Goal: Information Seeking & Learning: Check status

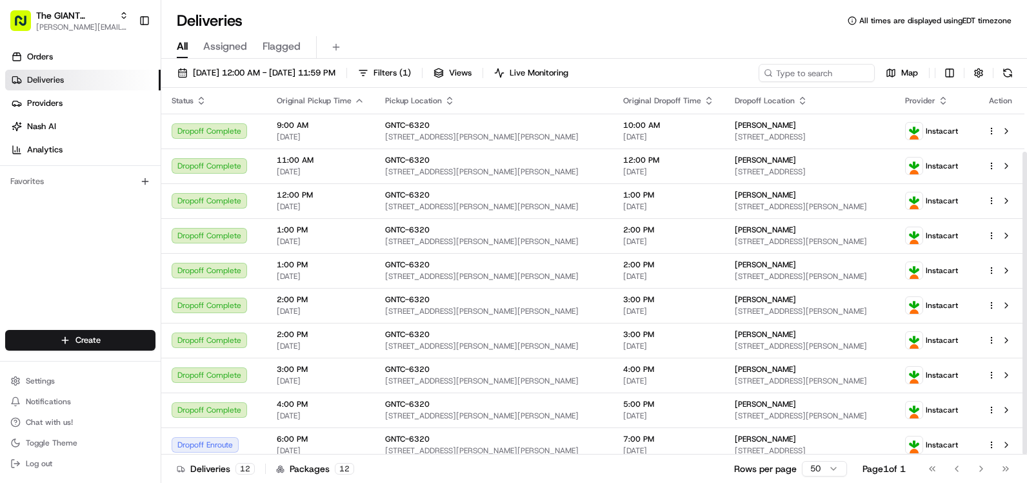
scroll to position [77, 0]
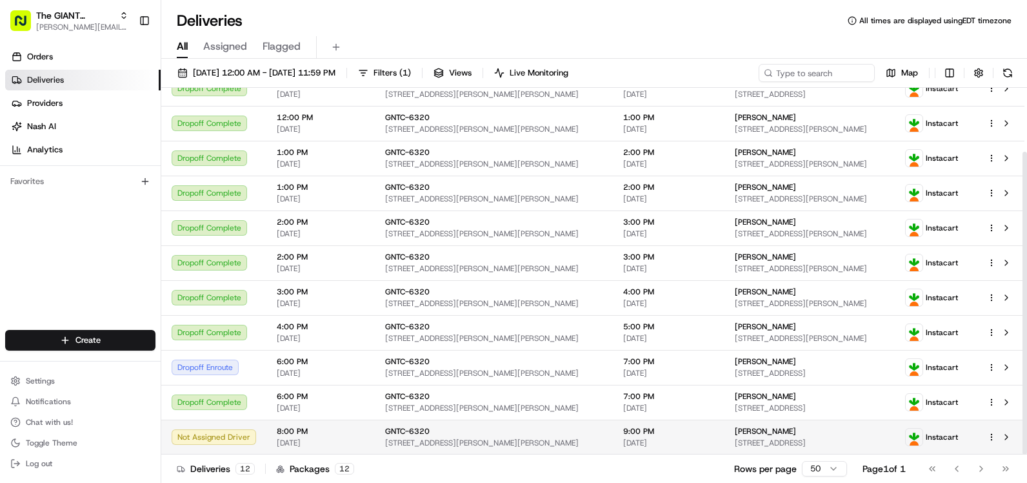
click at [385, 432] on span "GNTC-6320" at bounding box center [407, 431] width 45 height 10
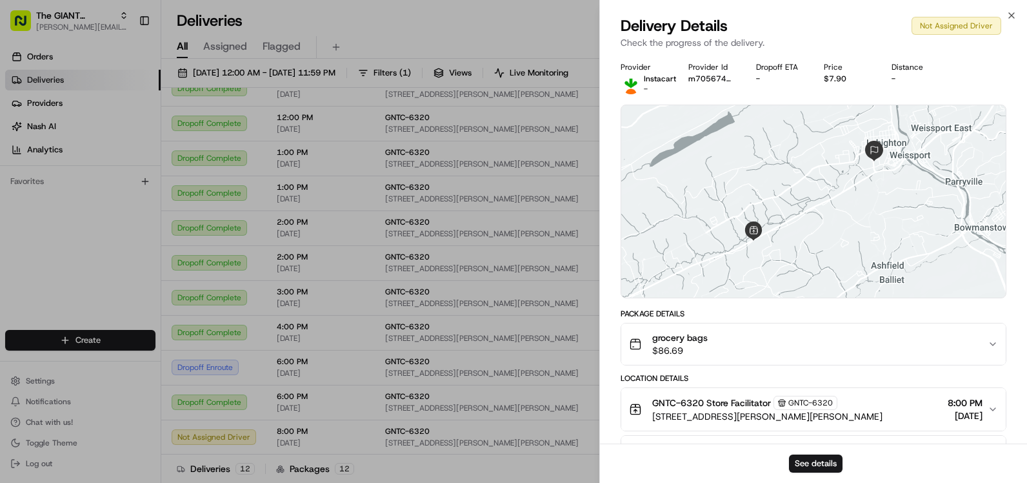
click at [690, 352] on span "$86.69" at bounding box center [679, 350] width 55 height 13
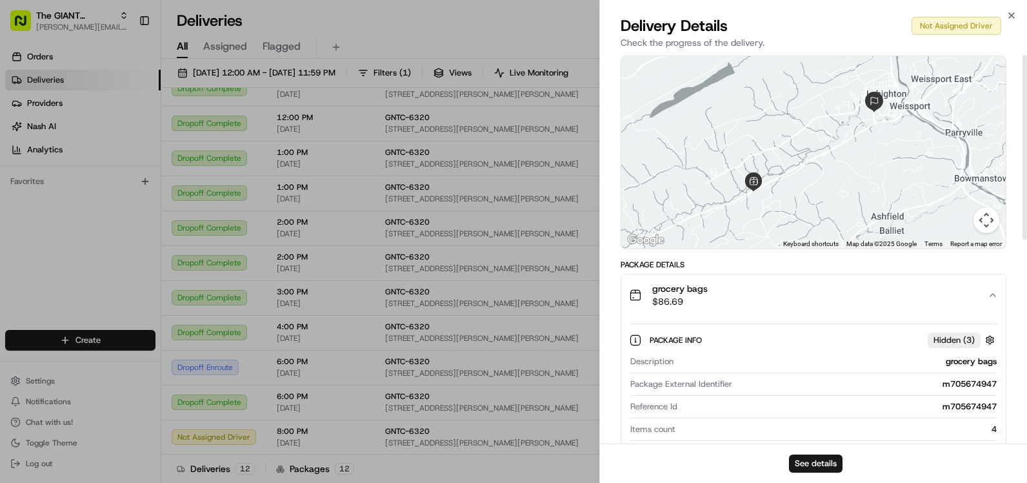
scroll to position [0, 0]
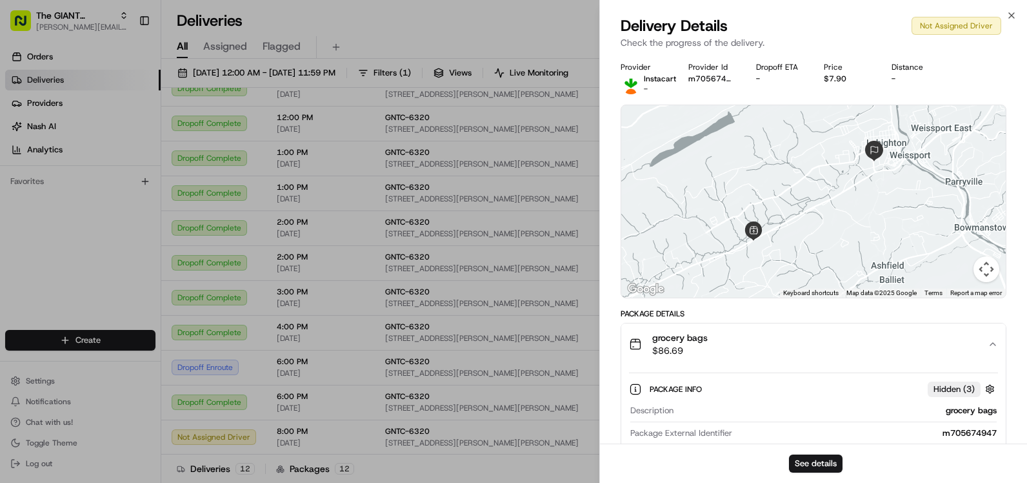
click at [837, 350] on div "grocery bags $86.69" at bounding box center [808, 344] width 359 height 26
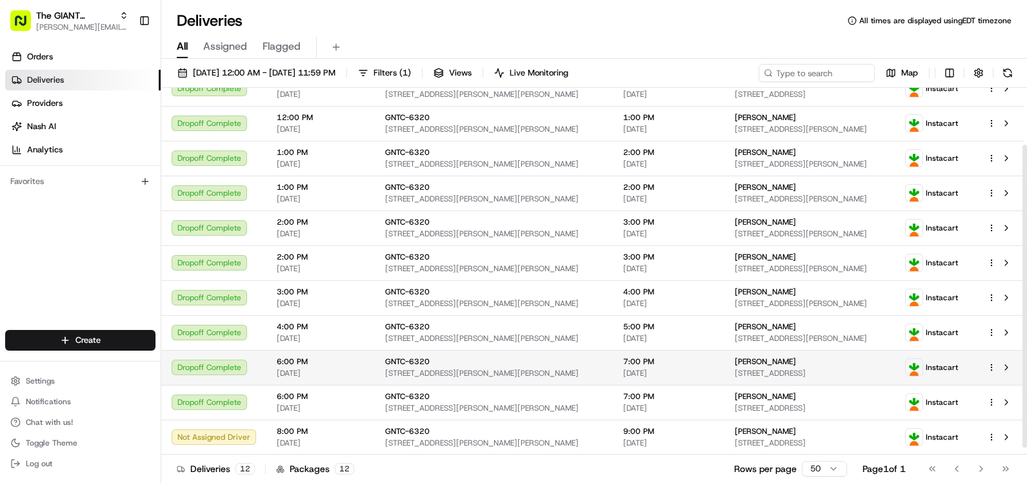
scroll to position [65, 0]
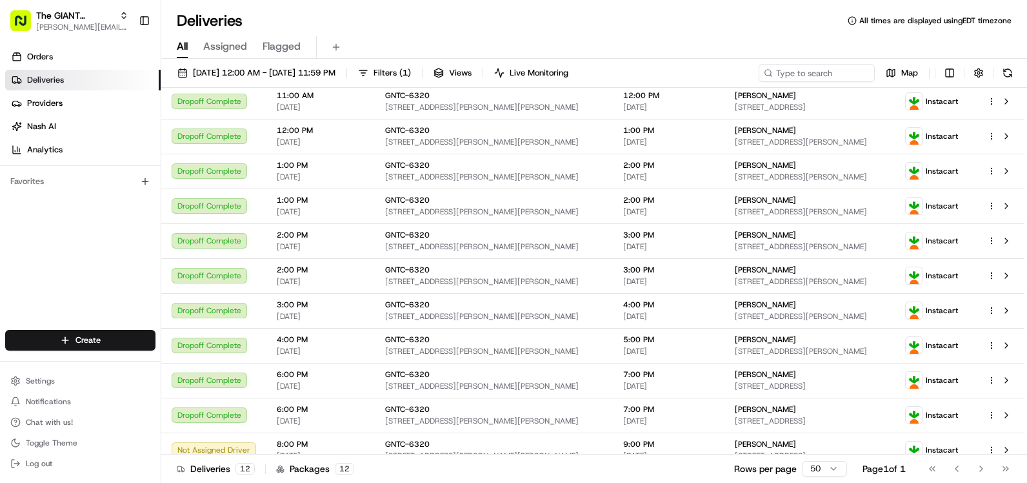
click at [383, 43] on div "All Assigned Flagged" at bounding box center [594, 47] width 866 height 23
click at [1012, 74] on button at bounding box center [1008, 73] width 18 height 18
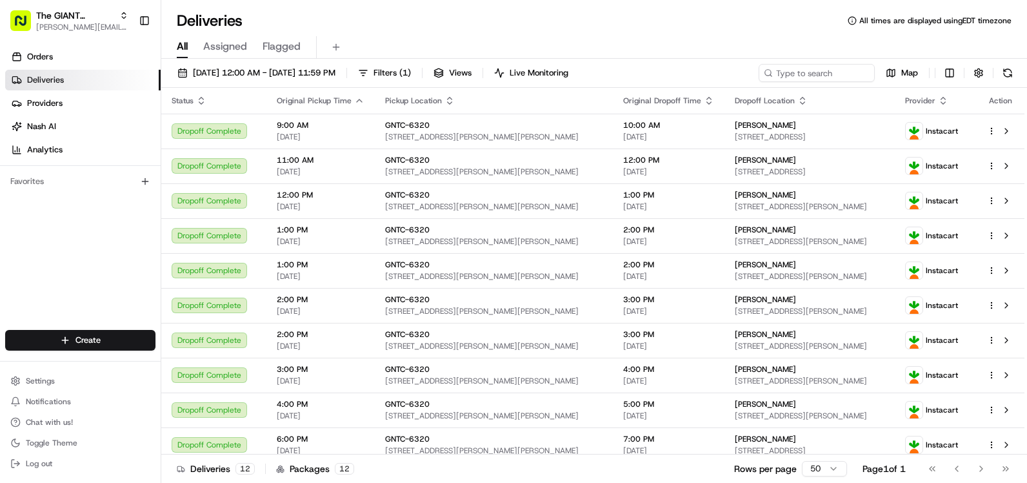
click at [99, 257] on div "Orders Deliveries Providers [PERSON_NAME] Analytics Favorites" at bounding box center [80, 189] width 161 height 296
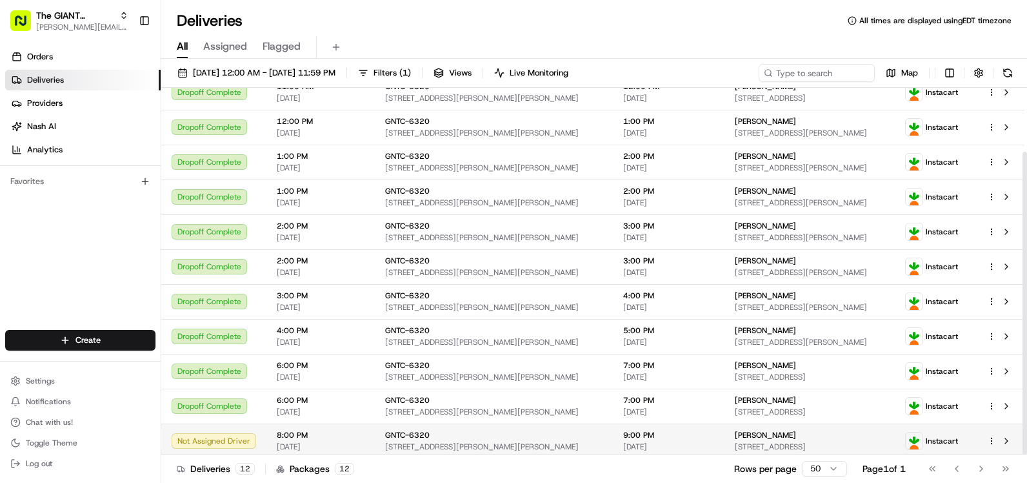
scroll to position [77, 0]
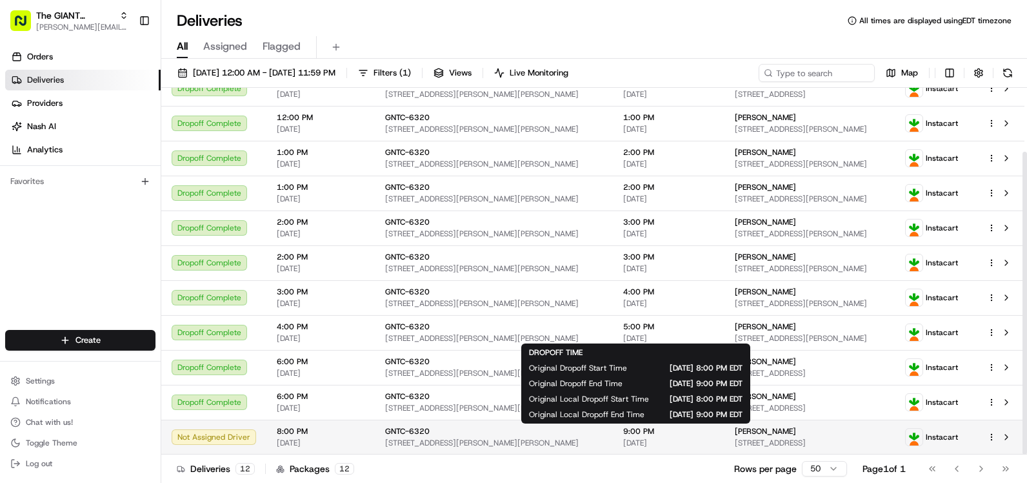
click at [635, 439] on span "[DATE]" at bounding box center [668, 442] width 91 height 10
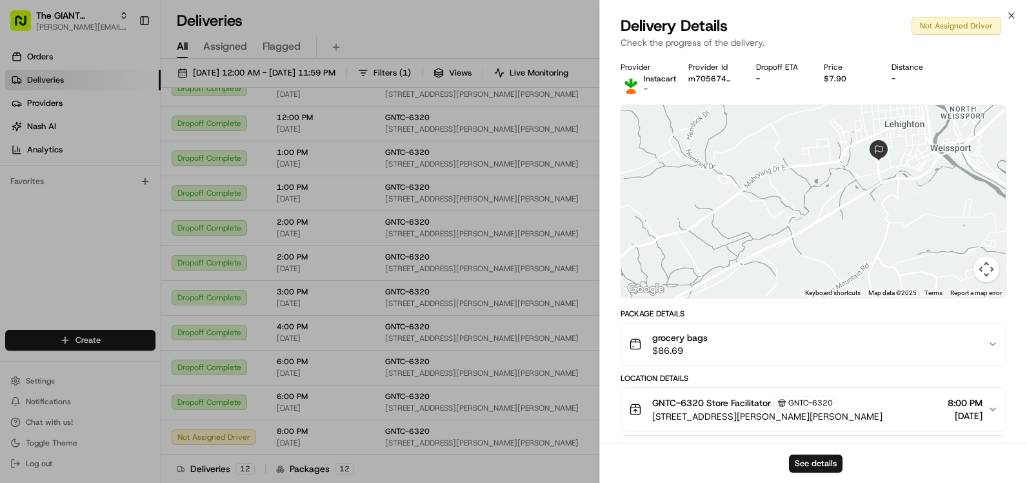
drag, startPoint x: 947, startPoint y: 137, endPoint x: 871, endPoint y: 171, distance: 83.2
click at [883, 172] on div at bounding box center [813, 201] width 385 height 192
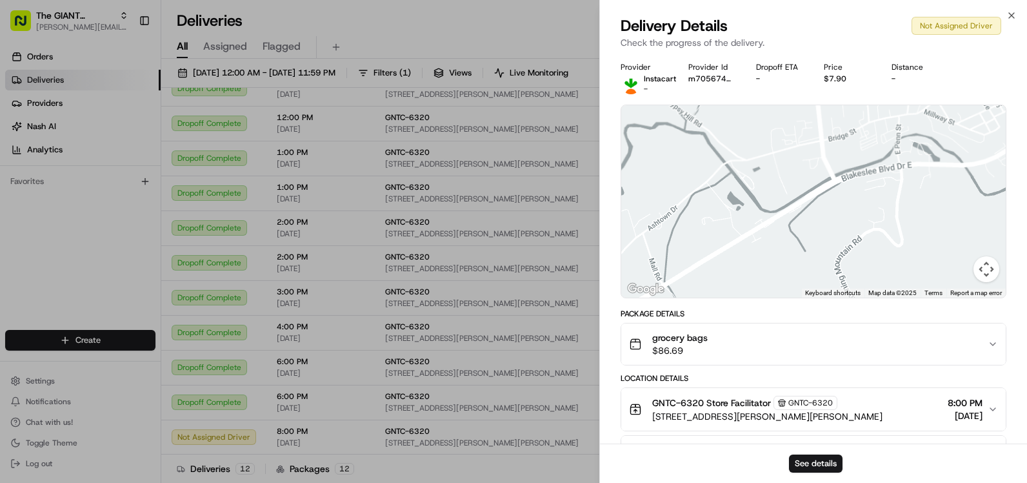
drag, startPoint x: 817, startPoint y: 150, endPoint x: 803, endPoint y: 186, distance: 39.2
click at [803, 186] on div at bounding box center [813, 201] width 385 height 192
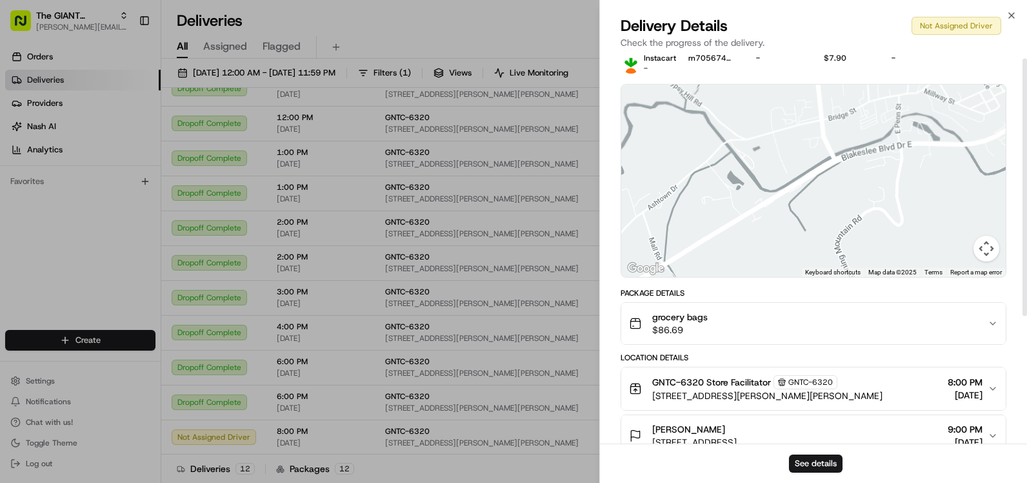
scroll to position [0, 0]
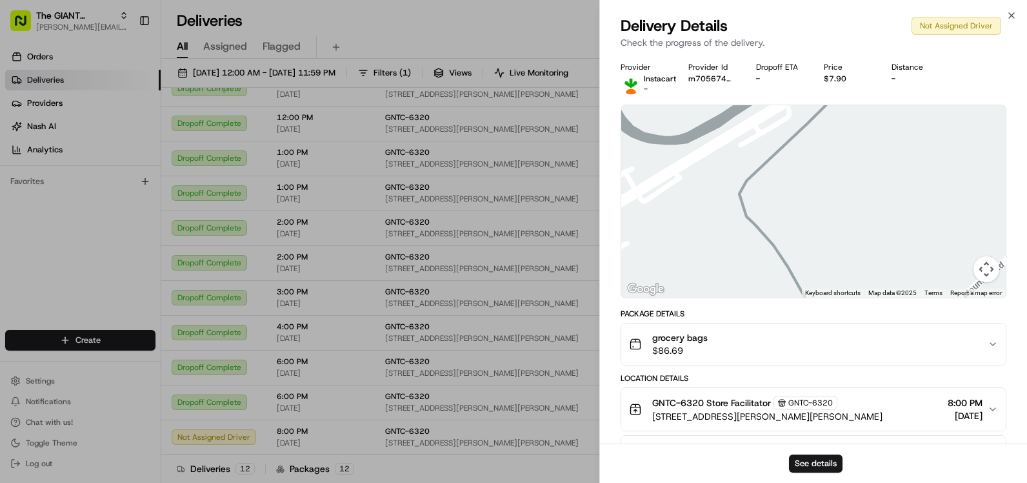
drag, startPoint x: 850, startPoint y: 188, endPoint x: 852, endPoint y: 146, distance: 41.3
click at [846, 255] on div at bounding box center [813, 201] width 385 height 192
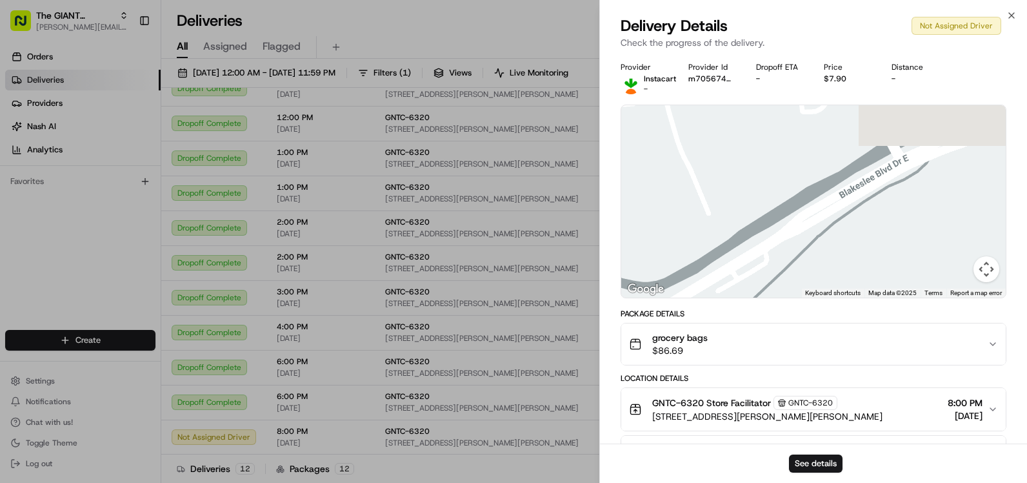
drag, startPoint x: 850, startPoint y: 112, endPoint x: 804, endPoint y: 205, distance: 103.6
click at [813, 199] on div at bounding box center [813, 201] width 385 height 192
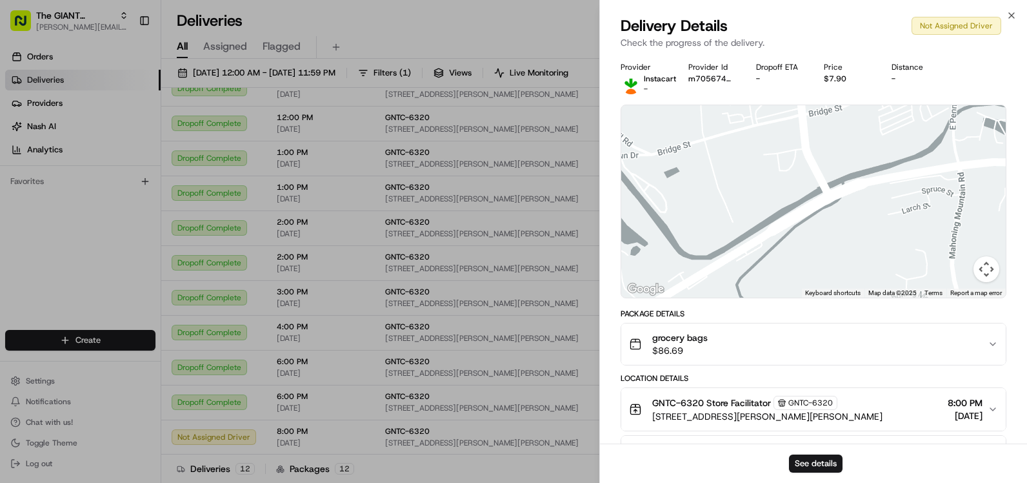
drag, startPoint x: 826, startPoint y: 163, endPoint x: 848, endPoint y: 241, distance: 81.1
click at [847, 241] on div at bounding box center [813, 201] width 385 height 192
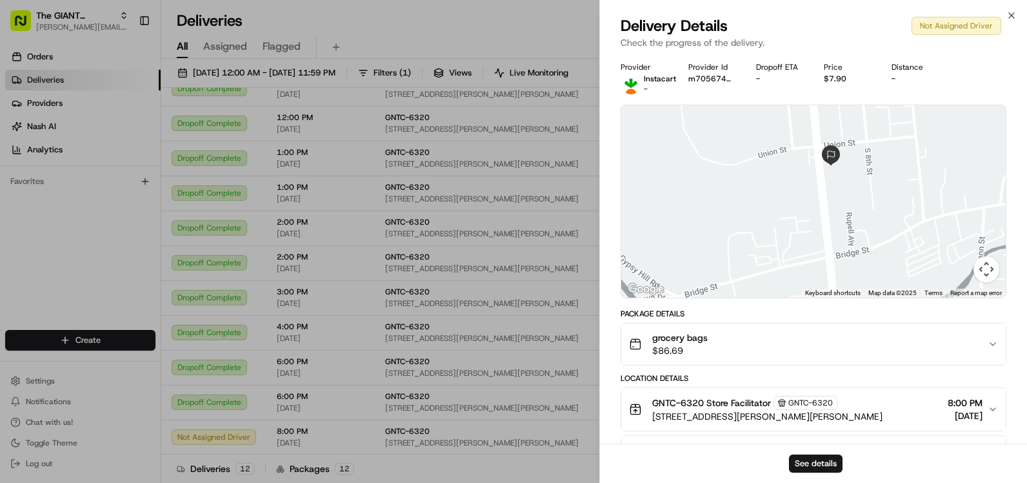
drag, startPoint x: 879, startPoint y: 133, endPoint x: 875, endPoint y: 176, distance: 43.5
click at [875, 176] on div at bounding box center [813, 201] width 385 height 192
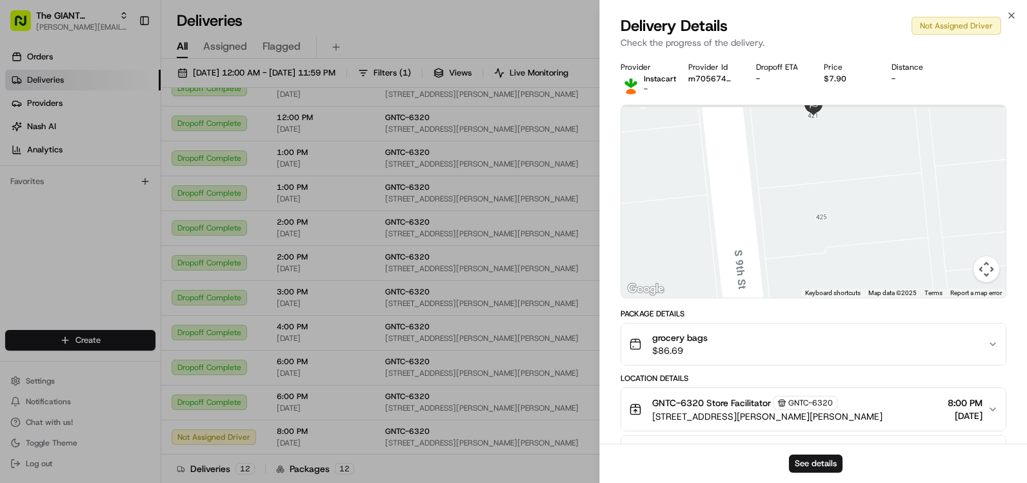
drag, startPoint x: 797, startPoint y: 164, endPoint x: 817, endPoint y: 250, distance: 88.3
click at [817, 250] on div at bounding box center [813, 201] width 385 height 192
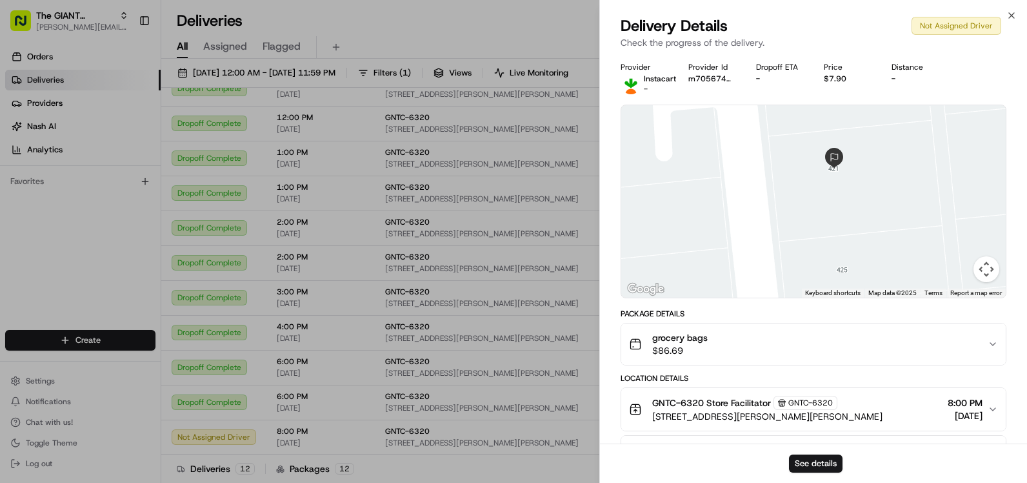
drag, startPoint x: 767, startPoint y: 168, endPoint x: 778, endPoint y: 179, distance: 15.5
click at [778, 179] on div at bounding box center [813, 201] width 385 height 192
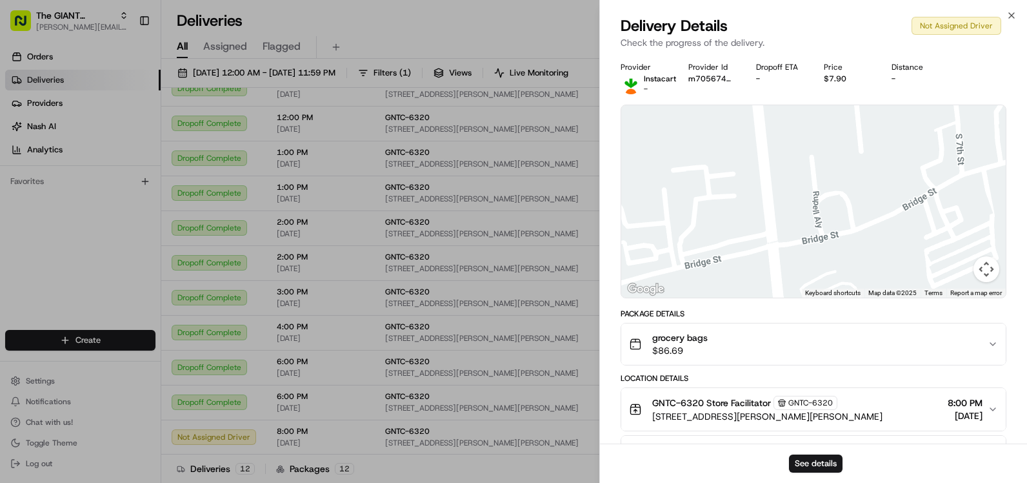
drag, startPoint x: 787, startPoint y: 234, endPoint x: 770, endPoint y: 123, distance: 112.8
click at [770, 123] on div at bounding box center [813, 201] width 385 height 192
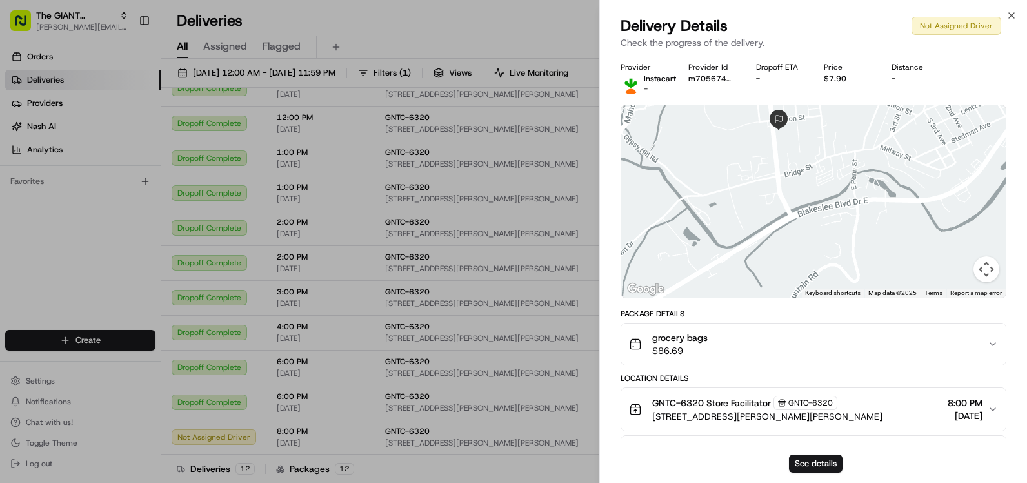
drag, startPoint x: 780, startPoint y: 188, endPoint x: 754, endPoint y: 175, distance: 29.1
click at [787, 226] on div at bounding box center [813, 201] width 385 height 192
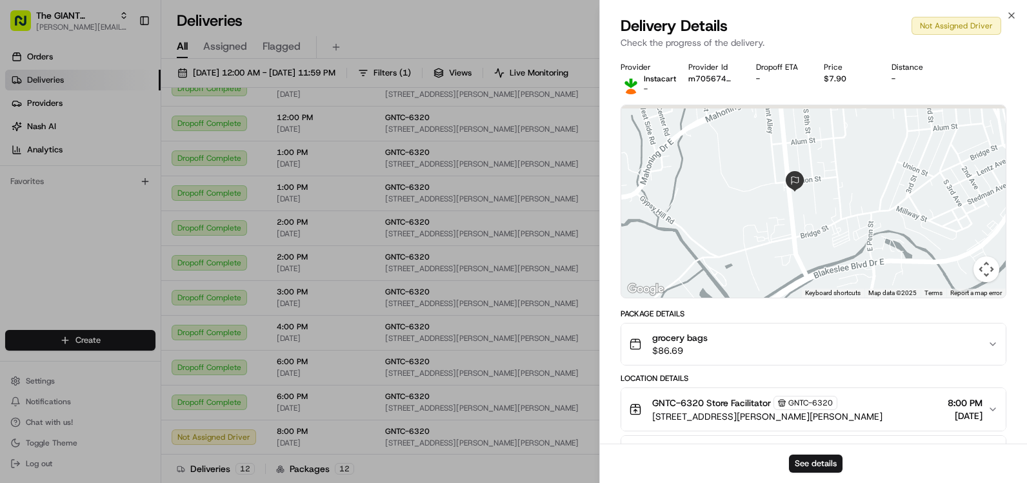
drag, startPoint x: 757, startPoint y: 163, endPoint x: 774, endPoint y: 202, distance: 42.8
click at [774, 202] on div at bounding box center [813, 201] width 385 height 192
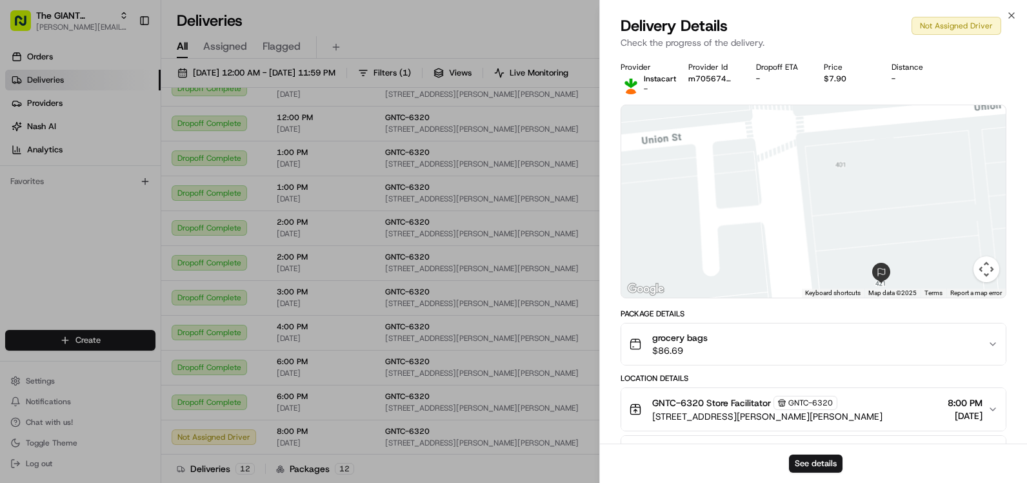
drag, startPoint x: 858, startPoint y: 206, endPoint x: 778, endPoint y: 137, distance: 105.7
click at [778, 137] on div at bounding box center [813, 201] width 385 height 192
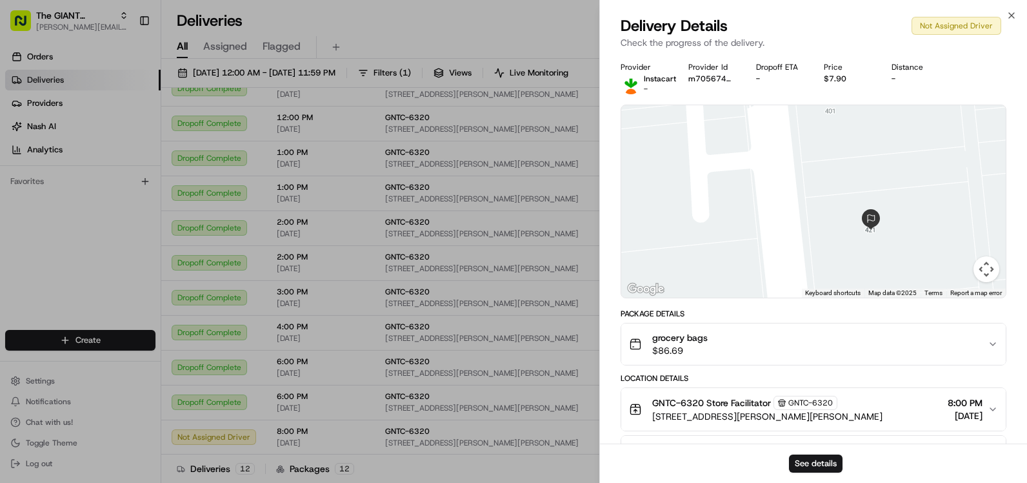
drag, startPoint x: 757, startPoint y: 166, endPoint x: 785, endPoint y: 199, distance: 42.6
click at [785, 199] on div at bounding box center [813, 201] width 385 height 192
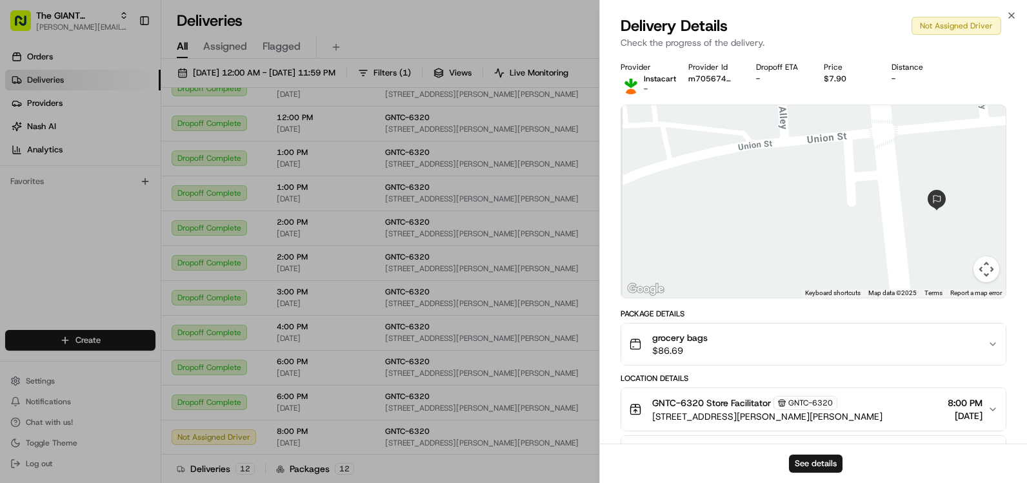
drag, startPoint x: 783, startPoint y: 168, endPoint x: 897, endPoint y: 163, distance: 114.3
click at [897, 163] on div at bounding box center [813, 201] width 385 height 192
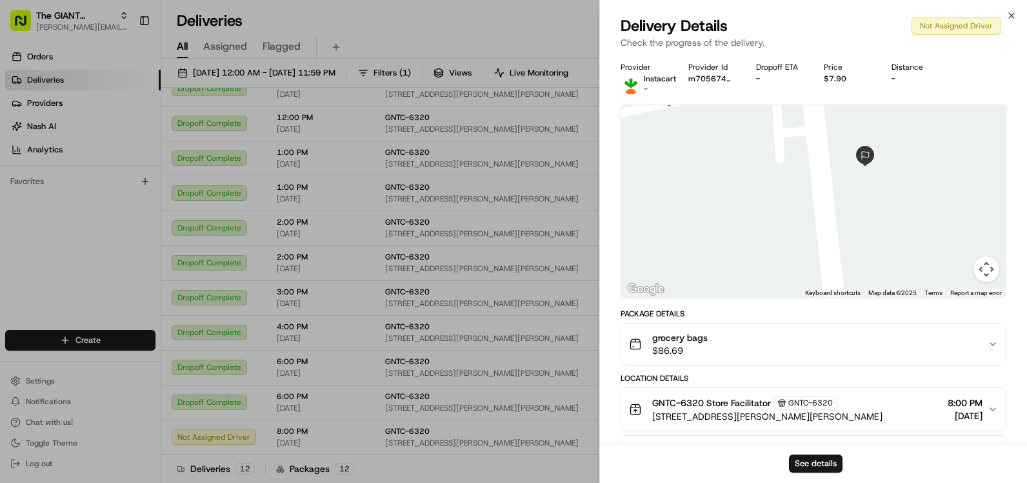
drag, startPoint x: 775, startPoint y: 212, endPoint x: 707, endPoint y: 167, distance: 81.4
click at [707, 167] on div at bounding box center [813, 201] width 385 height 192
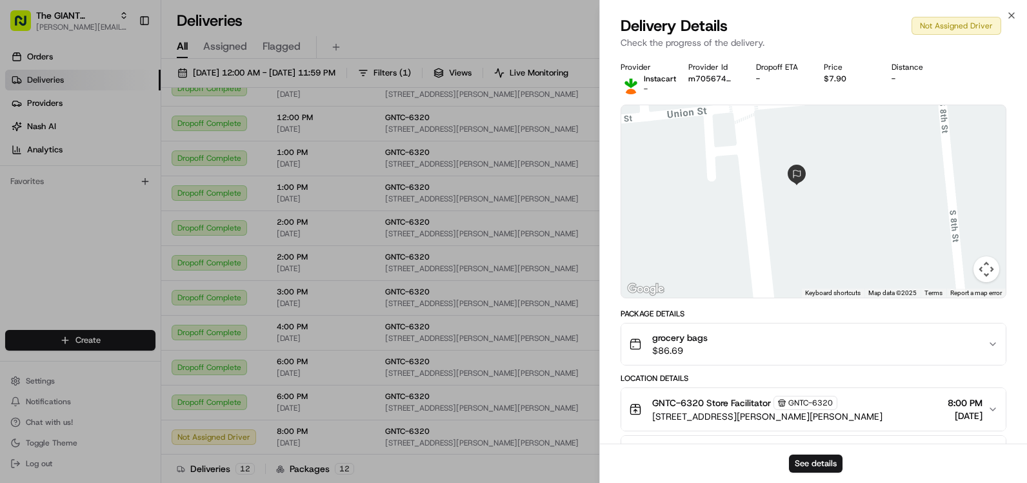
drag, startPoint x: 844, startPoint y: 164, endPoint x: 777, endPoint y: 228, distance: 92.6
click at [777, 228] on div at bounding box center [813, 201] width 385 height 192
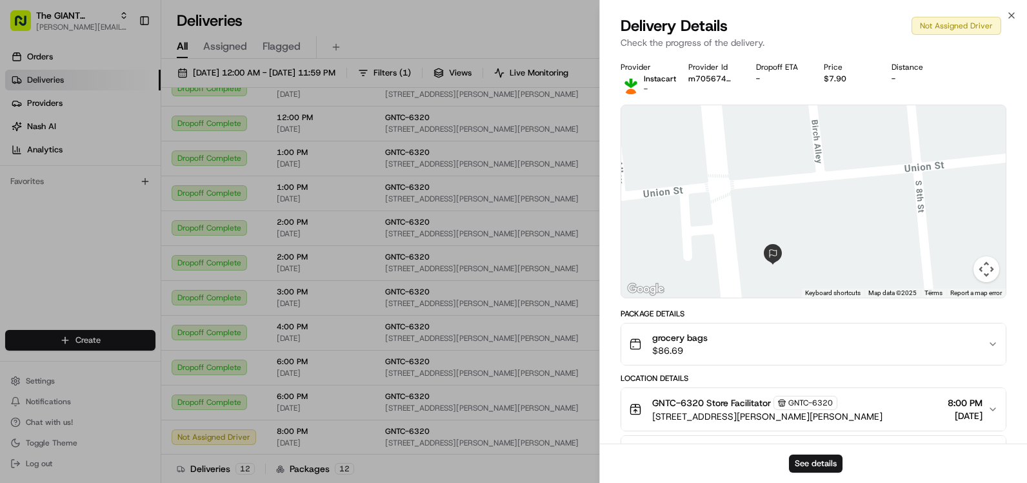
drag, startPoint x: 816, startPoint y: 218, endPoint x: 848, endPoint y: 239, distance: 38.3
click at [848, 239] on div at bounding box center [813, 201] width 385 height 192
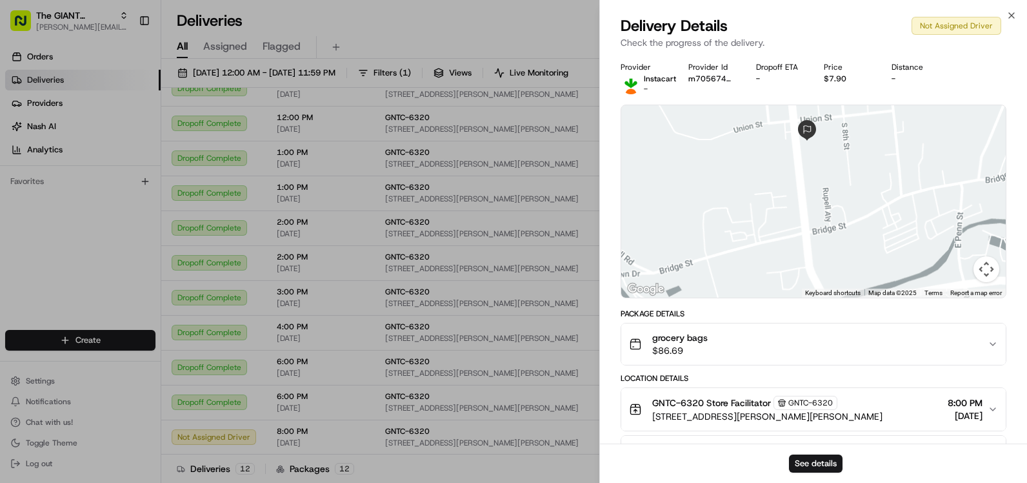
drag, startPoint x: 847, startPoint y: 226, endPoint x: 894, endPoint y: 140, distance: 97.9
click at [894, 140] on div at bounding box center [813, 201] width 385 height 192
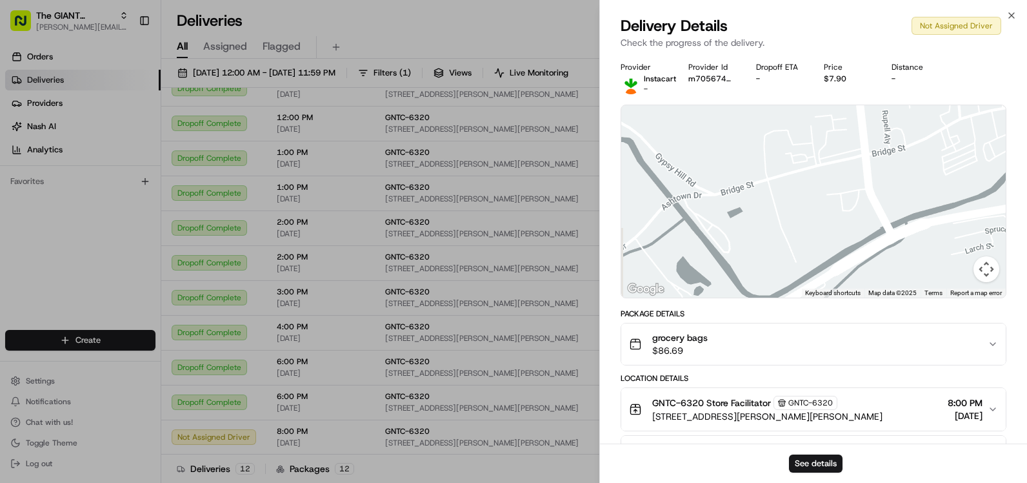
drag, startPoint x: 877, startPoint y: 188, endPoint x: 891, endPoint y: 150, distance: 40.0
click at [891, 150] on div at bounding box center [813, 201] width 385 height 192
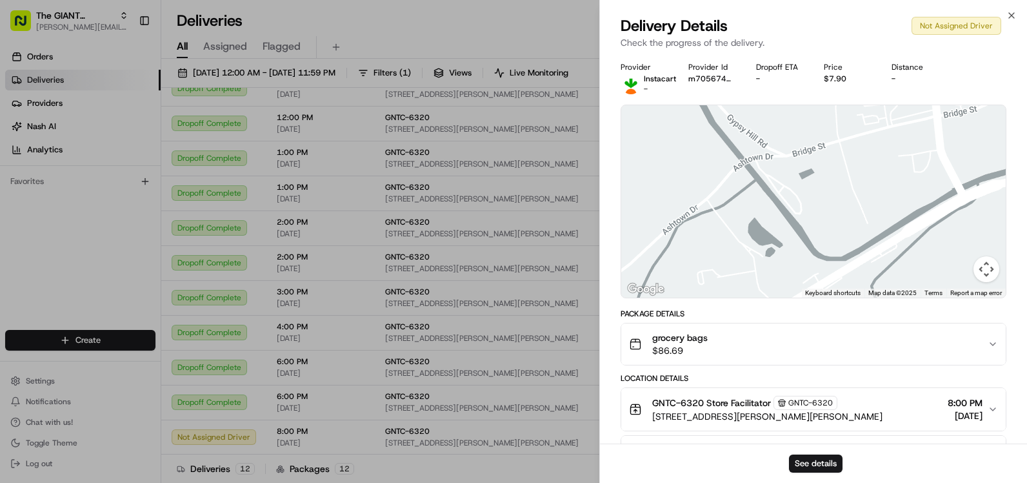
drag, startPoint x: 809, startPoint y: 197, endPoint x: 900, endPoint y: 152, distance: 101.3
click at [900, 151] on div at bounding box center [813, 201] width 385 height 192
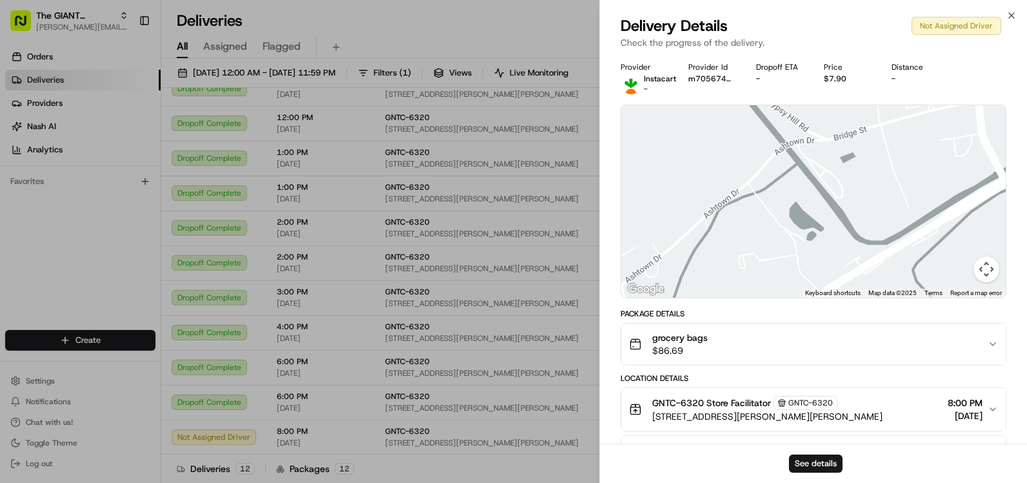
drag, startPoint x: 781, startPoint y: 201, endPoint x: 879, endPoint y: 163, distance: 104.8
click at [879, 163] on div at bounding box center [813, 201] width 385 height 192
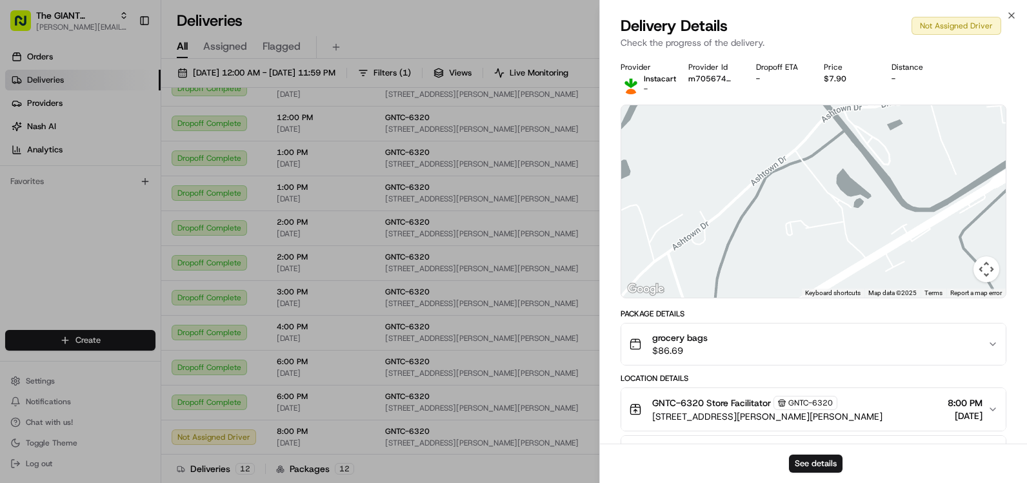
drag, startPoint x: 802, startPoint y: 206, endPoint x: 794, endPoint y: 194, distance: 14.0
click at [794, 194] on div at bounding box center [813, 201] width 385 height 192
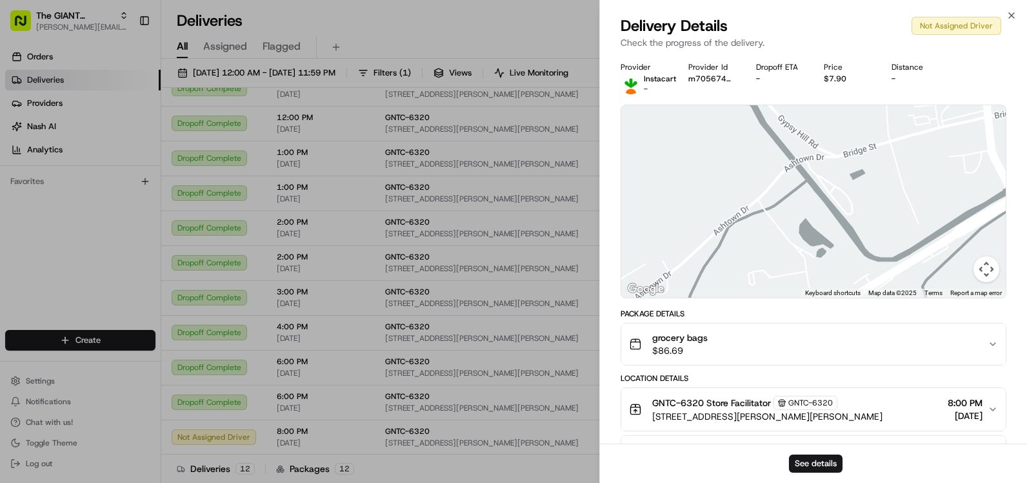
drag, startPoint x: 834, startPoint y: 163, endPoint x: 799, endPoint y: 213, distance: 61.1
click at [788, 222] on div at bounding box center [813, 201] width 385 height 192
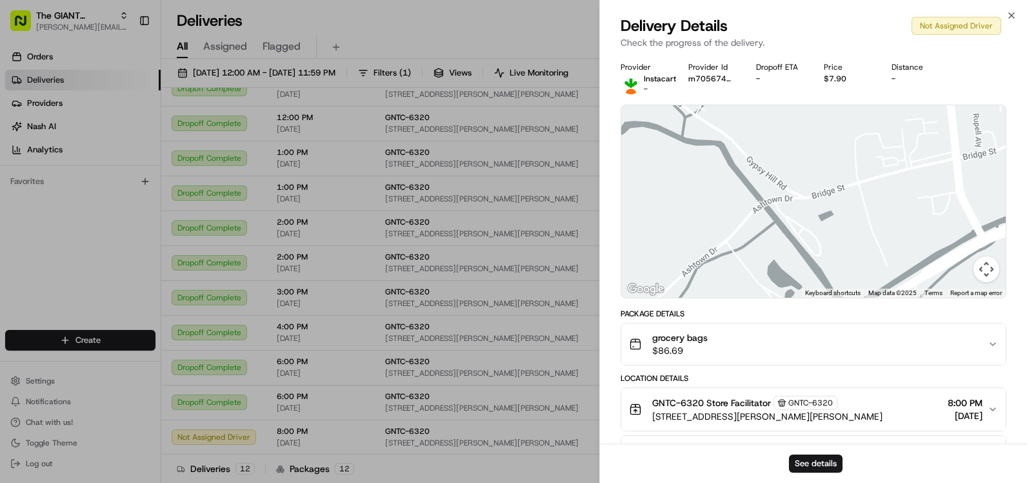
drag, startPoint x: 856, startPoint y: 181, endPoint x: 830, endPoint y: 216, distance: 43.9
click at [830, 216] on div at bounding box center [813, 201] width 385 height 192
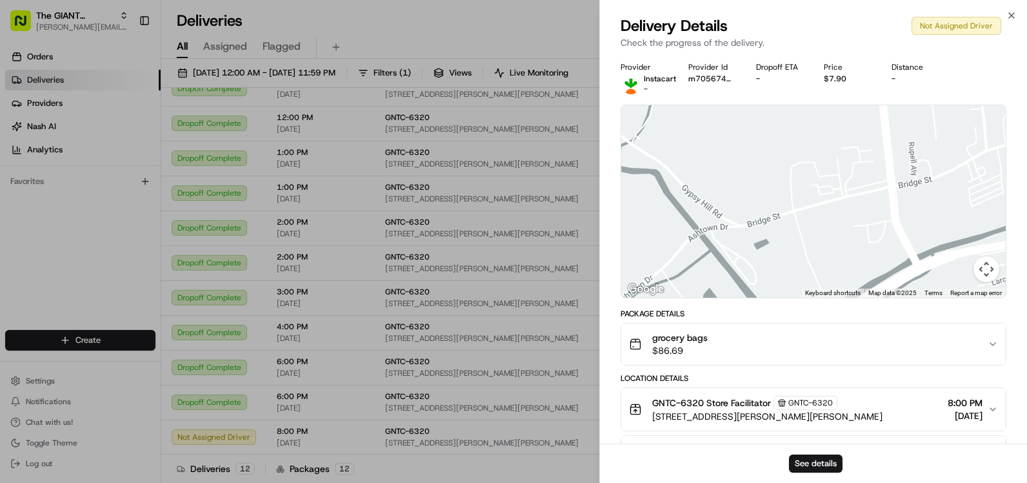
drag, startPoint x: 859, startPoint y: 179, endPoint x: 797, endPoint y: 208, distance: 67.5
click at [797, 208] on div at bounding box center [813, 201] width 385 height 192
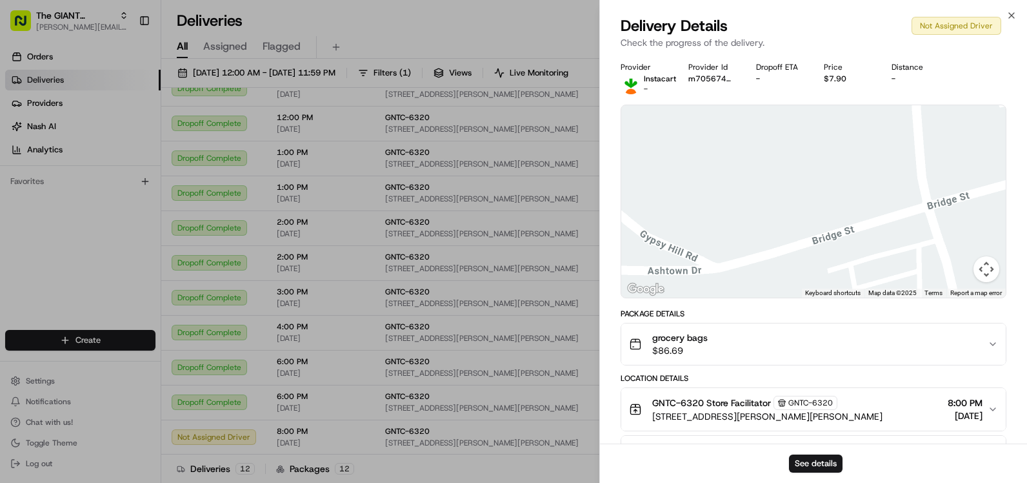
click at [806, 181] on div at bounding box center [813, 201] width 385 height 192
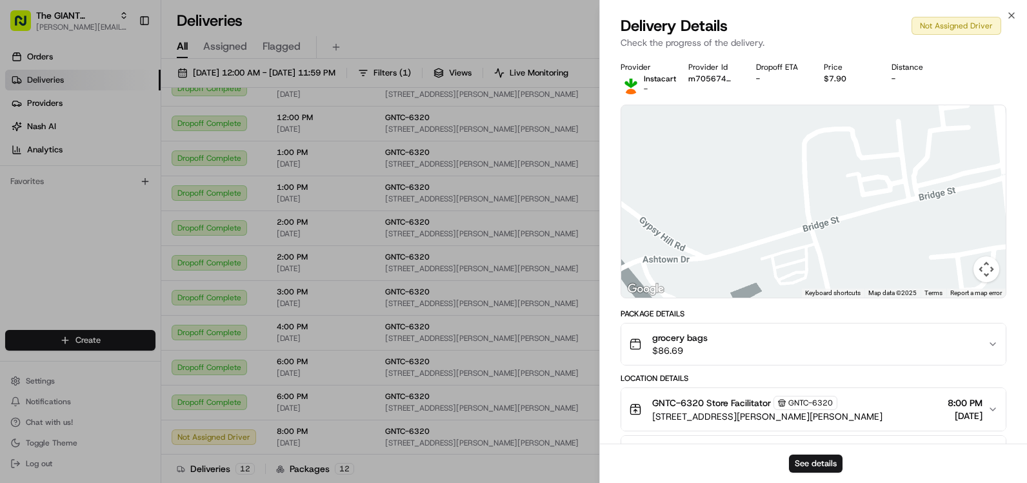
drag, startPoint x: 891, startPoint y: 207, endPoint x: 837, endPoint y: 219, distance: 54.8
click at [837, 219] on div at bounding box center [813, 201] width 385 height 192
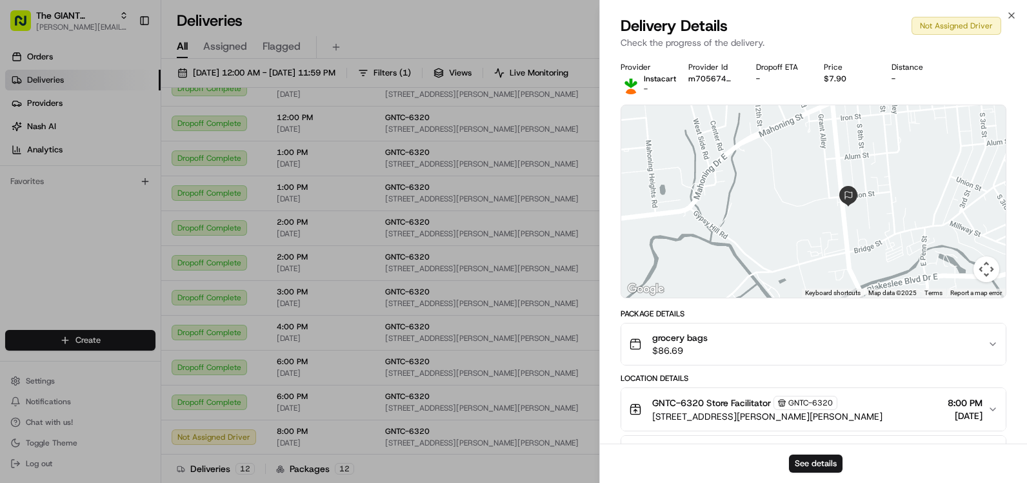
drag, startPoint x: 943, startPoint y: 189, endPoint x: 910, endPoint y: 234, distance: 55.7
click at [910, 234] on div at bounding box center [813, 201] width 385 height 192
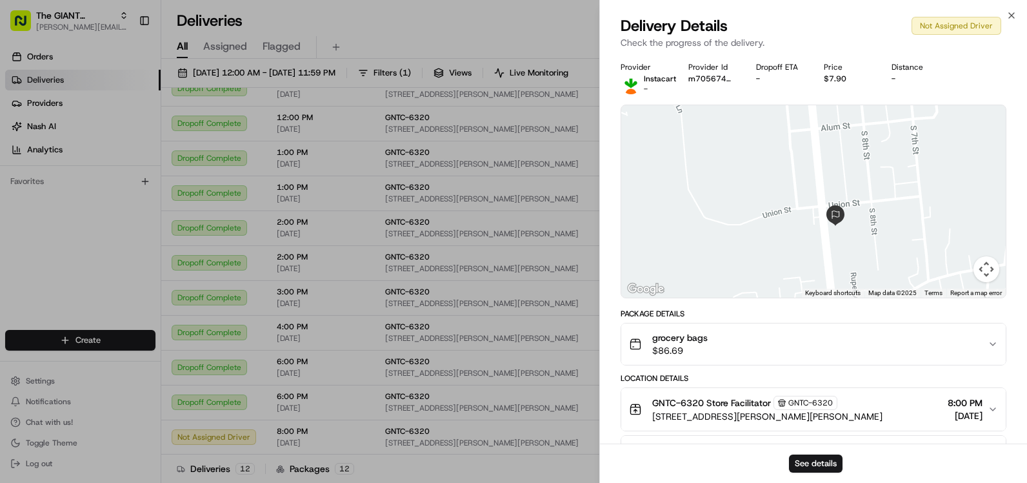
drag, startPoint x: 838, startPoint y: 196, endPoint x: 805, endPoint y: 212, distance: 36.4
click at [805, 212] on div at bounding box center [813, 201] width 385 height 192
drag, startPoint x: 814, startPoint y: 229, endPoint x: 816, endPoint y: 262, distance: 33.0
click at [816, 262] on div at bounding box center [813, 201] width 385 height 192
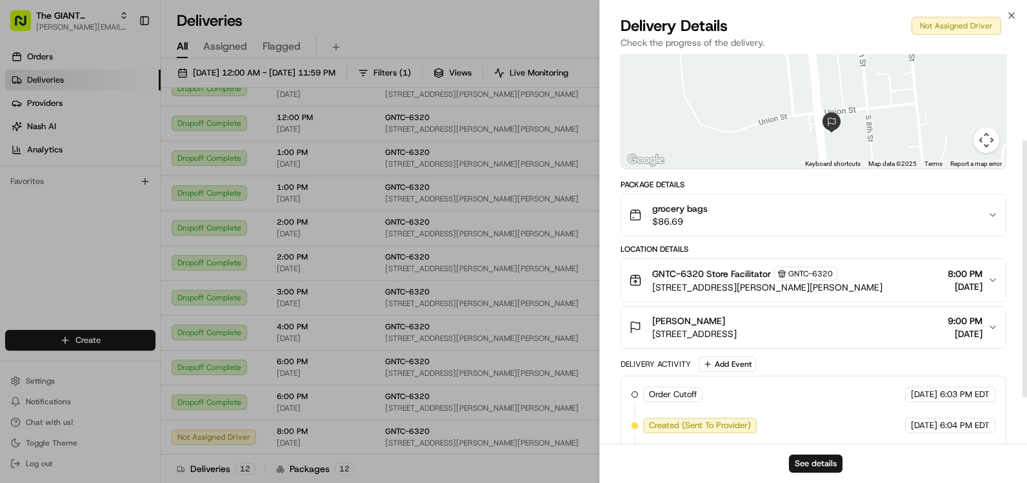
scroll to position [199, 0]
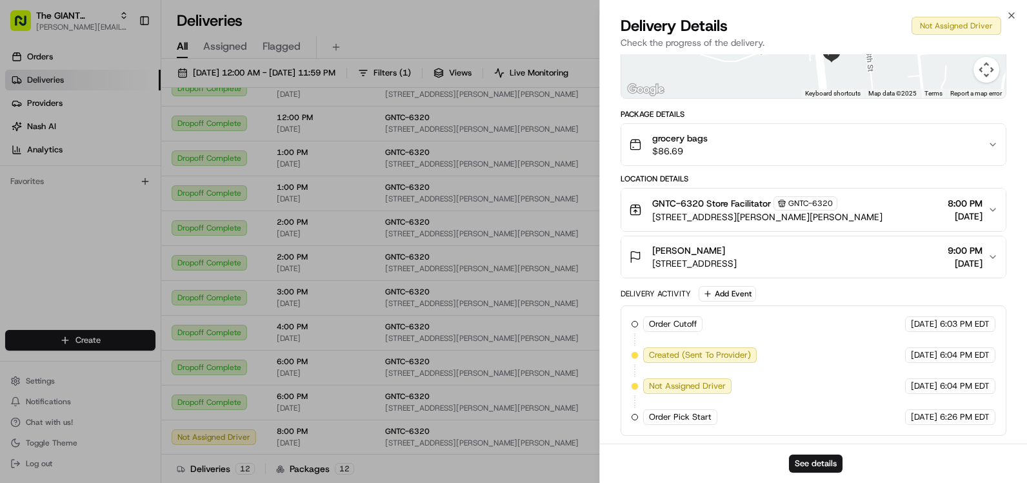
click at [738, 151] on div "grocery bags $86.69" at bounding box center [808, 145] width 359 height 26
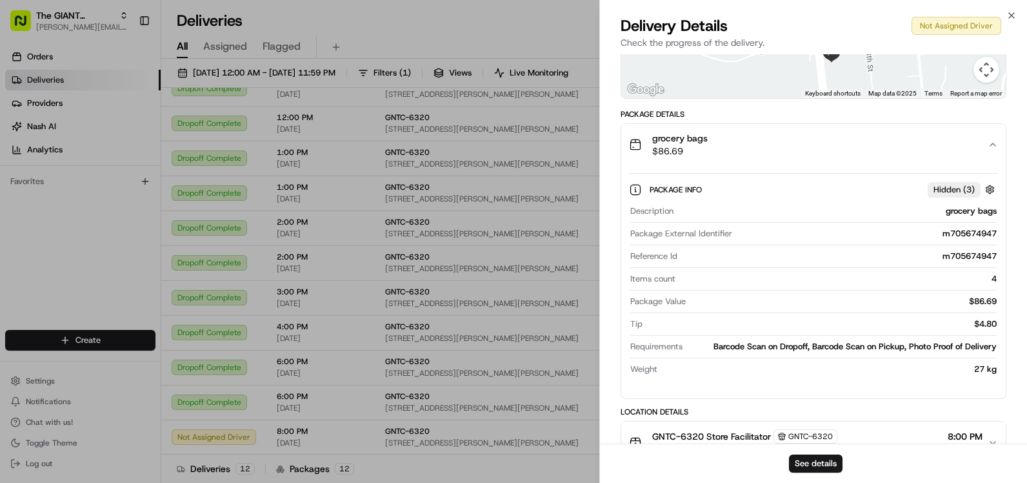
click at [996, 140] on icon "button" at bounding box center [993, 144] width 10 height 10
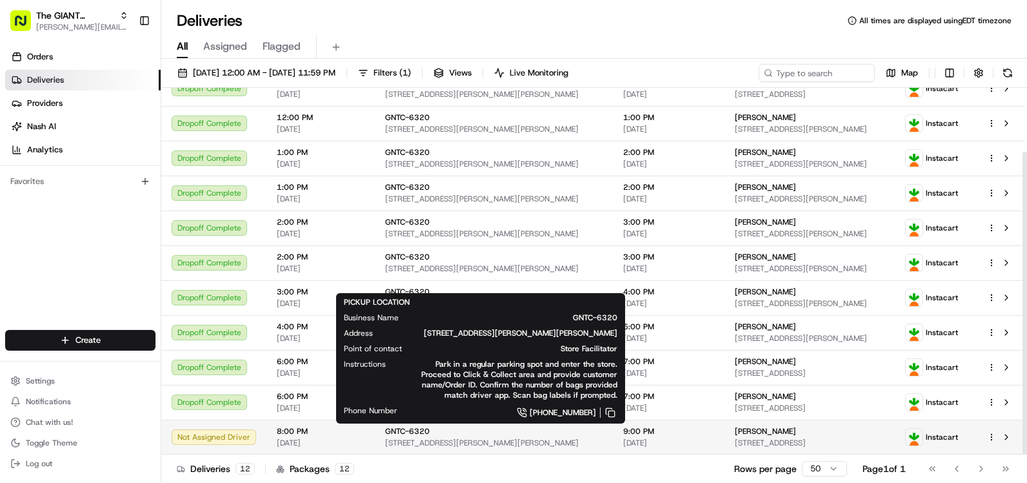
click at [534, 436] on div "GNTC-6320" at bounding box center [493, 431] width 217 height 10
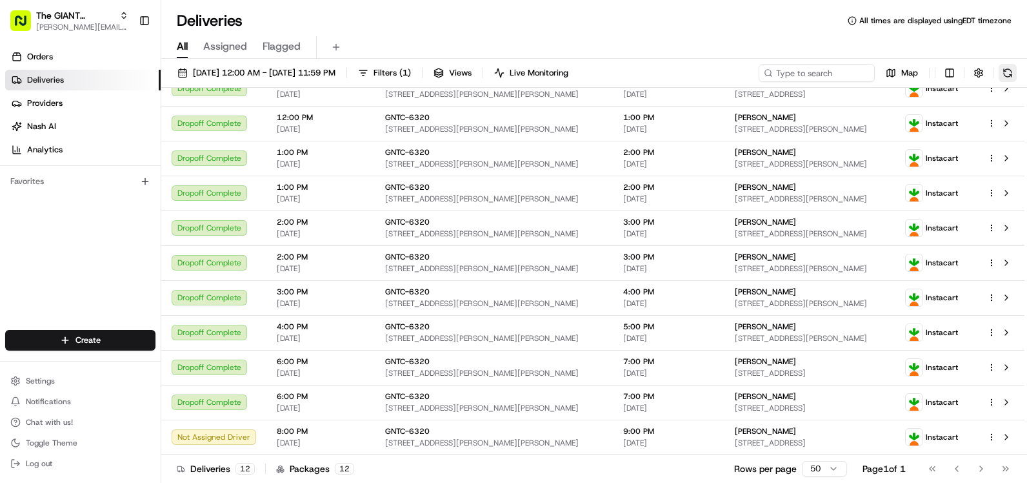
click at [1007, 69] on button at bounding box center [1008, 73] width 18 height 18
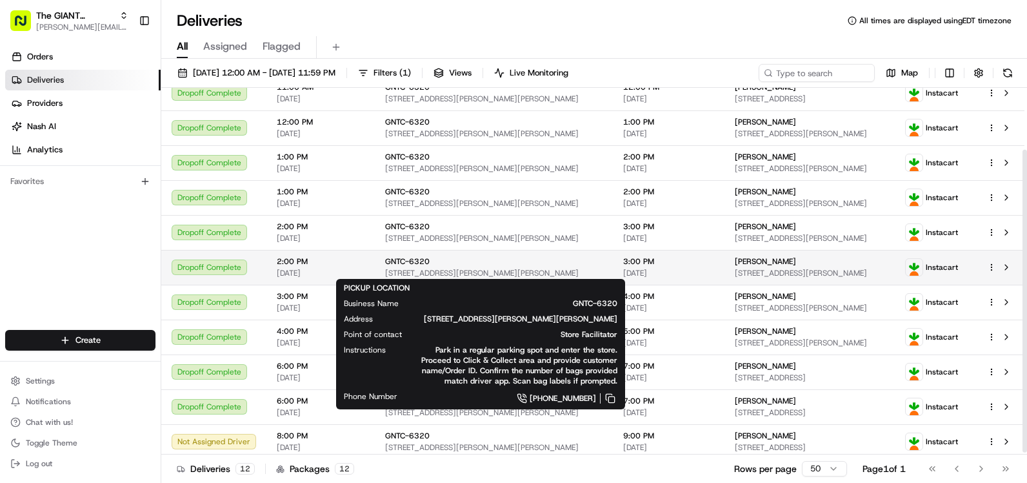
scroll to position [77, 0]
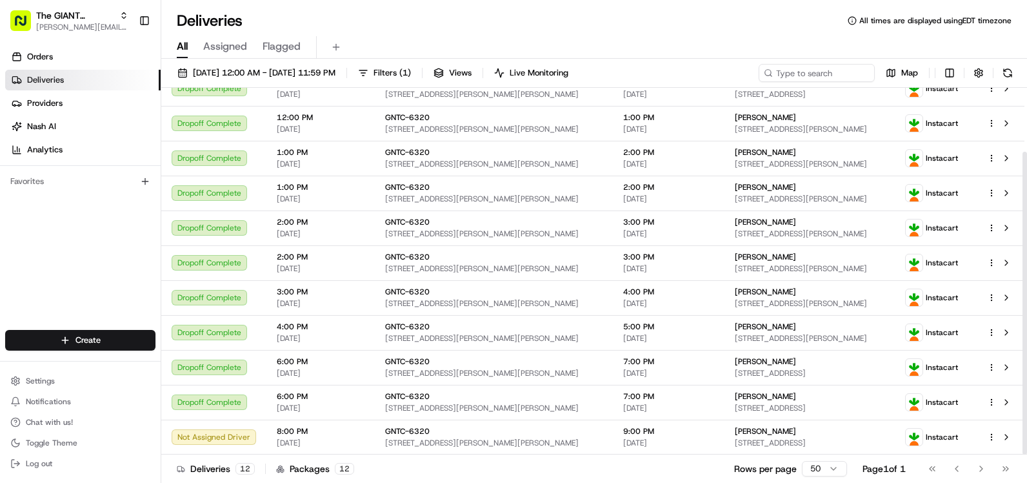
click at [121, 257] on div "Orders Deliveries Providers [PERSON_NAME] Analytics Favorites" at bounding box center [80, 189] width 161 height 296
